Goal: Download file/media

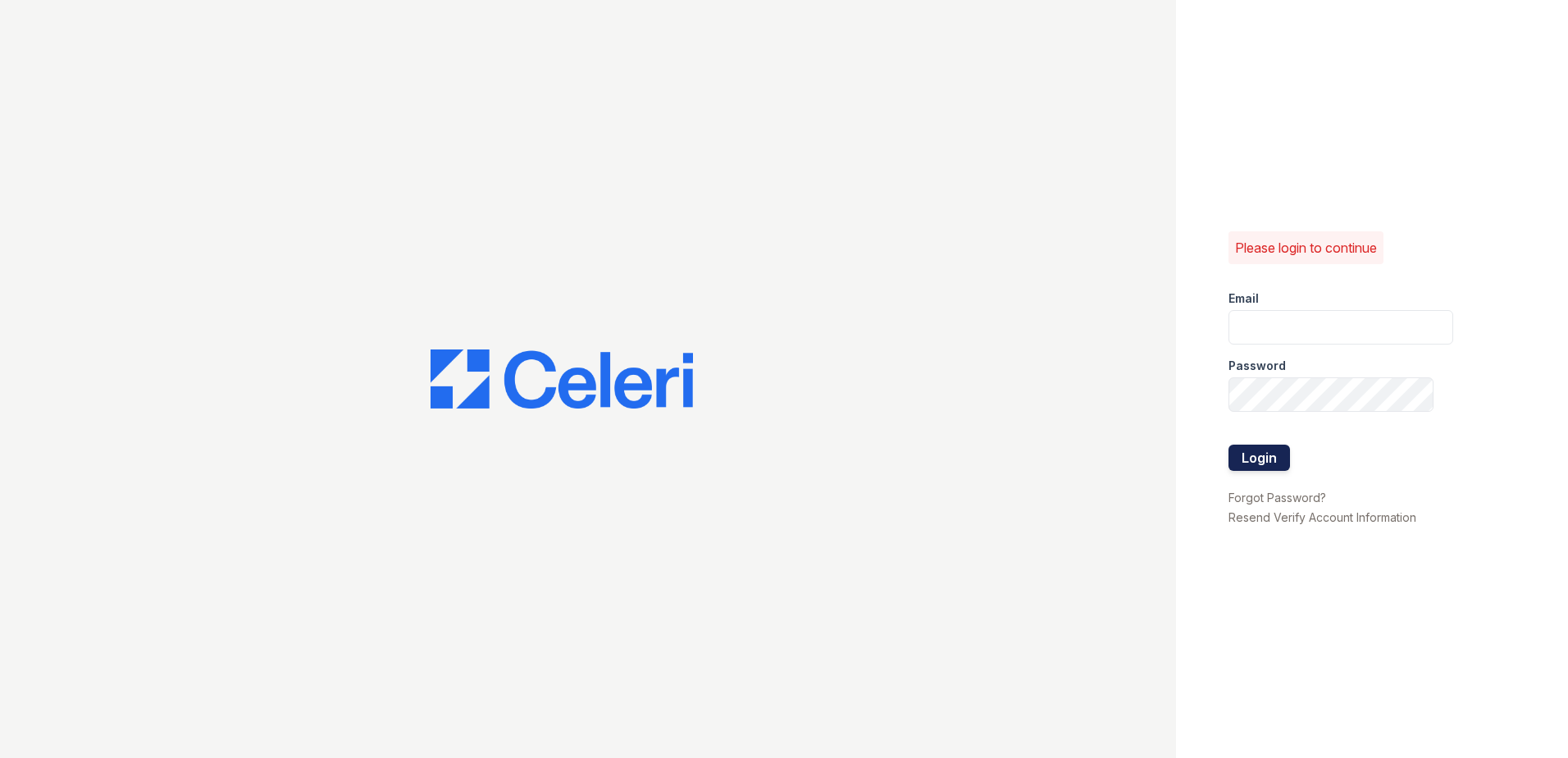
type input "renewchesapeake@trinity-pm.com"
click at [1250, 459] on button "Login" at bounding box center [1259, 457] width 62 height 26
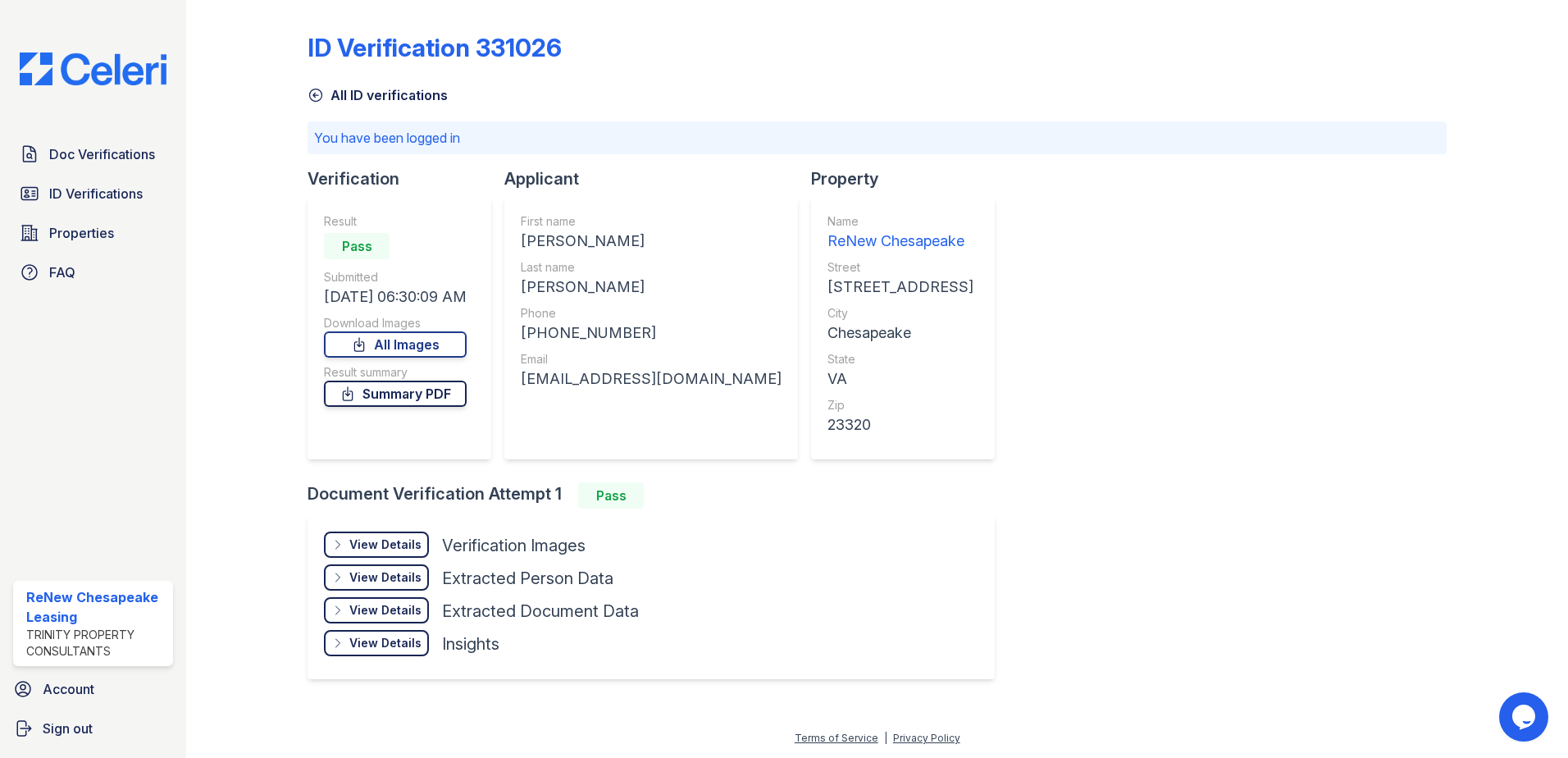
click at [418, 395] on link "Summary PDF" at bounding box center [395, 393] width 143 height 26
click at [401, 350] on link "All Images" at bounding box center [395, 344] width 143 height 26
